Goal: Entertainment & Leisure: Consume media (video, audio)

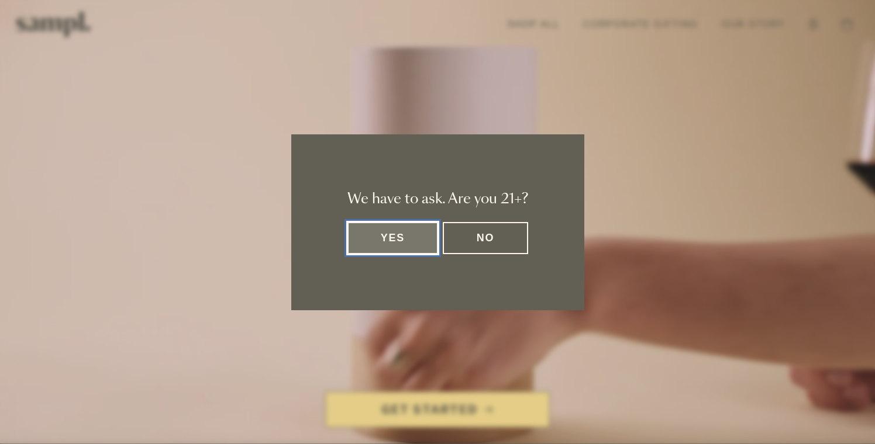
click at [389, 240] on button "Yes" at bounding box center [392, 238] width 91 height 32
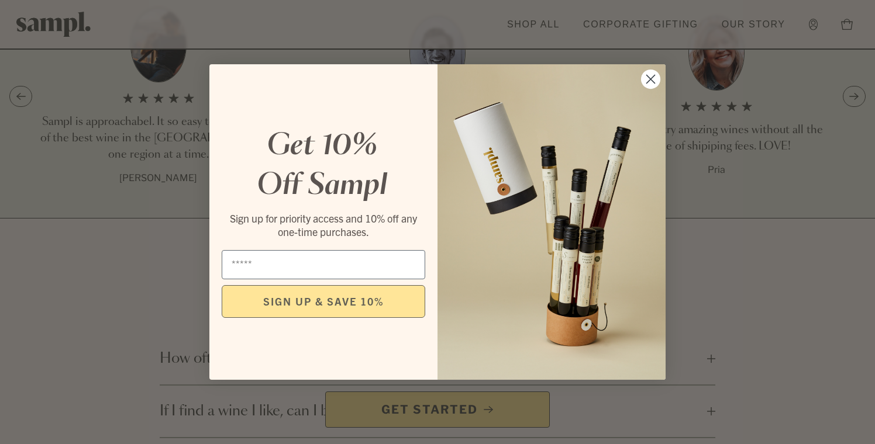
scroll to position [1553, 0]
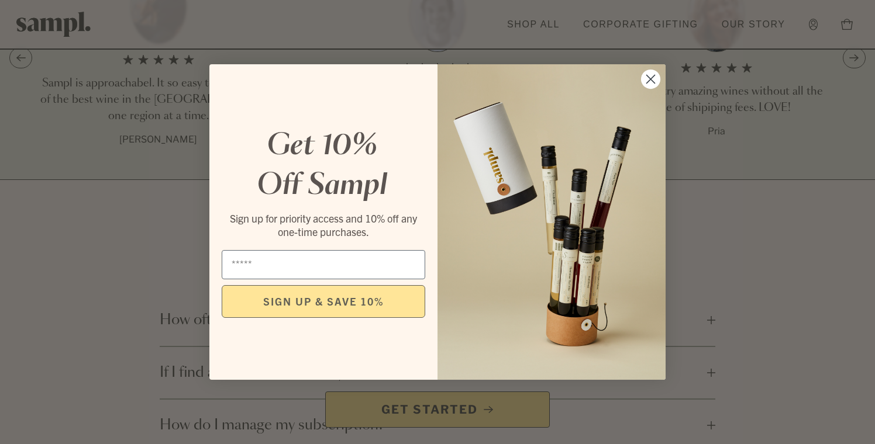
click at [647, 86] on circle "Close dialog" at bounding box center [650, 79] width 19 height 19
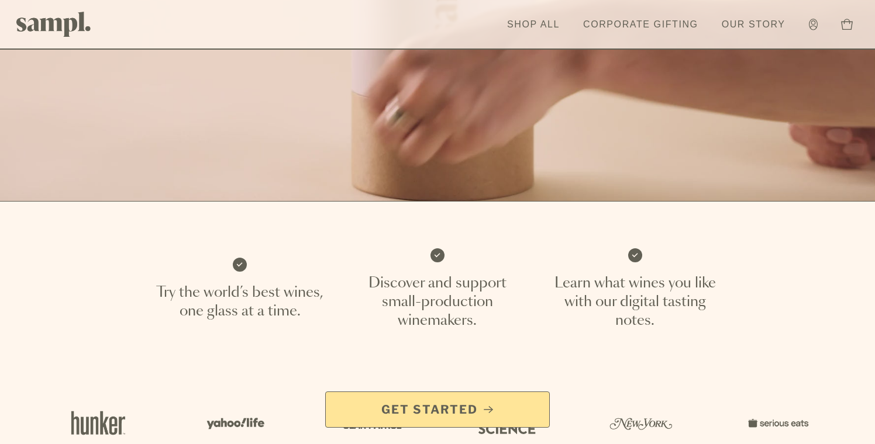
scroll to position [0, 0]
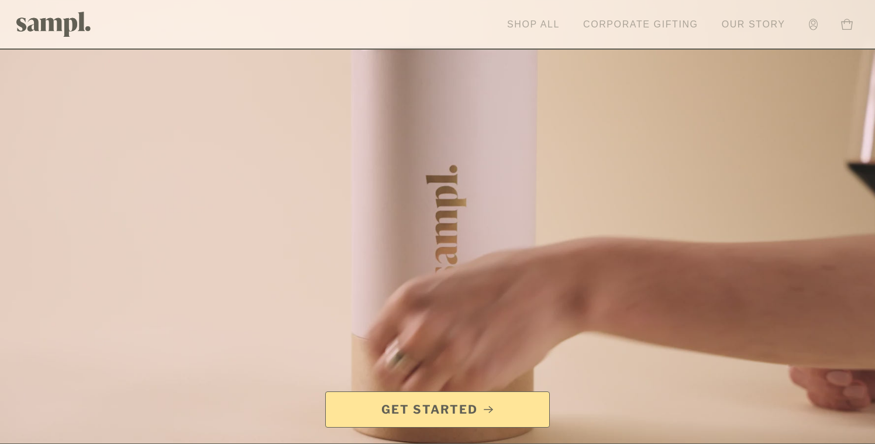
click at [537, 23] on link "Shop All" at bounding box center [533, 25] width 64 height 26
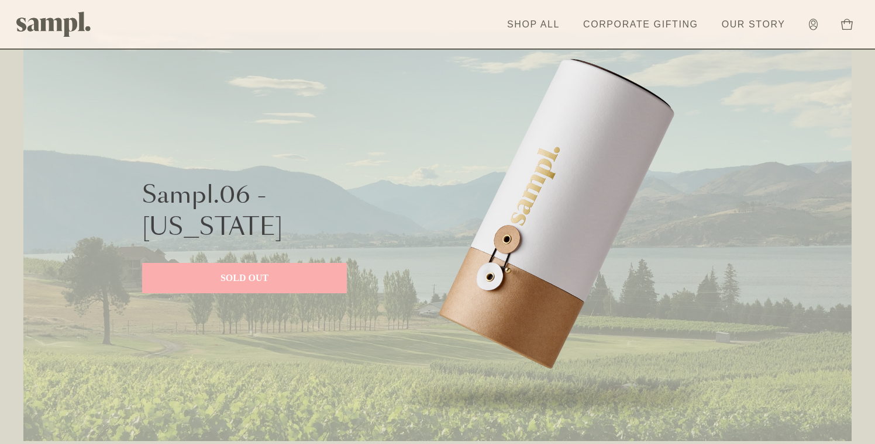
scroll to position [520, 0]
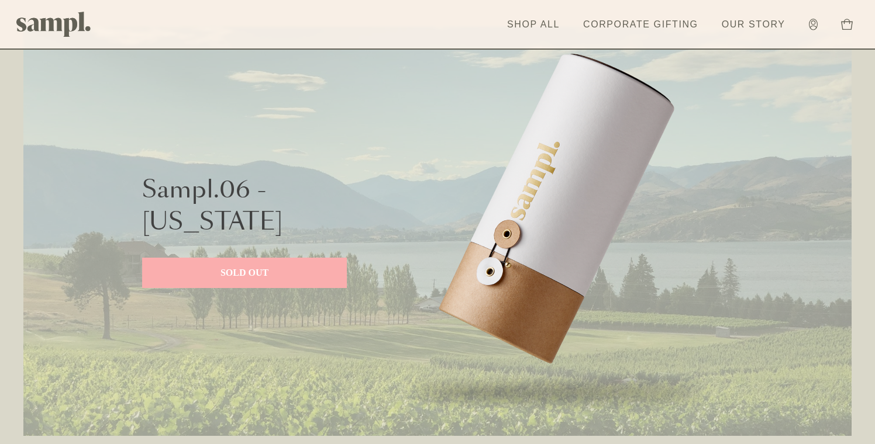
click at [277, 271] on p "SOLD OUT" at bounding box center [244, 273] width 181 height 14
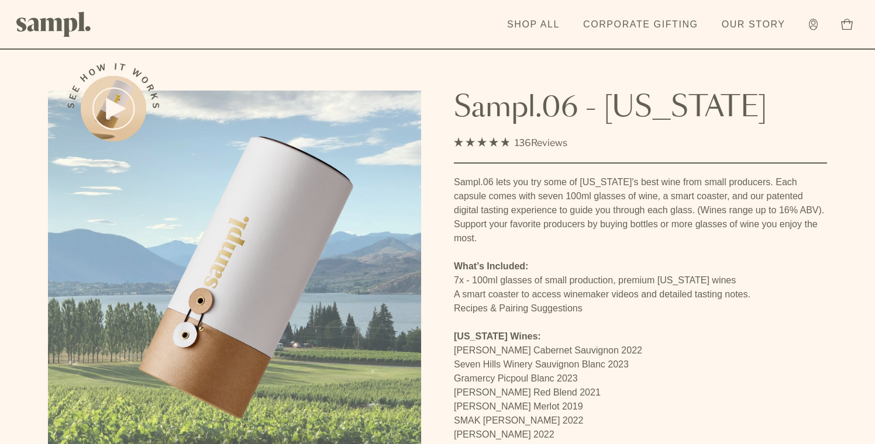
click at [103, 105] on rect at bounding box center [114, 109] width 42 height 42
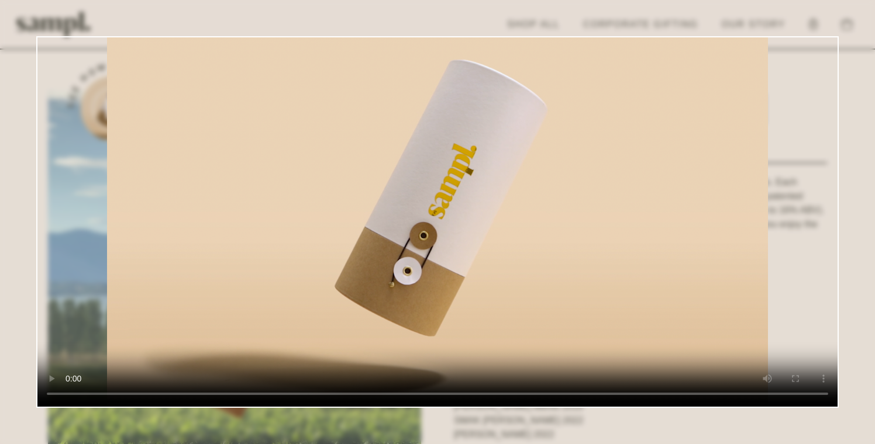
click at [535, 240] on video at bounding box center [437, 222] width 800 height 370
click at [105, 324] on video at bounding box center [437, 222] width 800 height 370
